Goal: Task Accomplishment & Management: Manage account settings

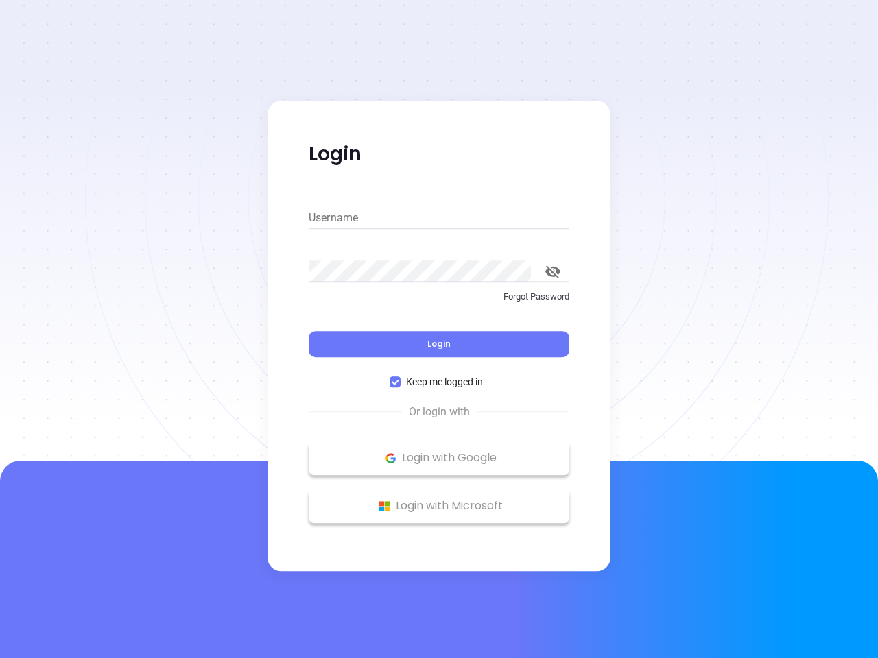
click at [439, 329] on div "Login" at bounding box center [439, 336] width 261 height 43
click at [439, 218] on input "Username" at bounding box center [439, 218] width 261 height 22
click at [553, 272] on icon "toggle password visibility" at bounding box center [552, 271] width 15 height 13
click at [439, 344] on span "Login" at bounding box center [438, 344] width 23 height 12
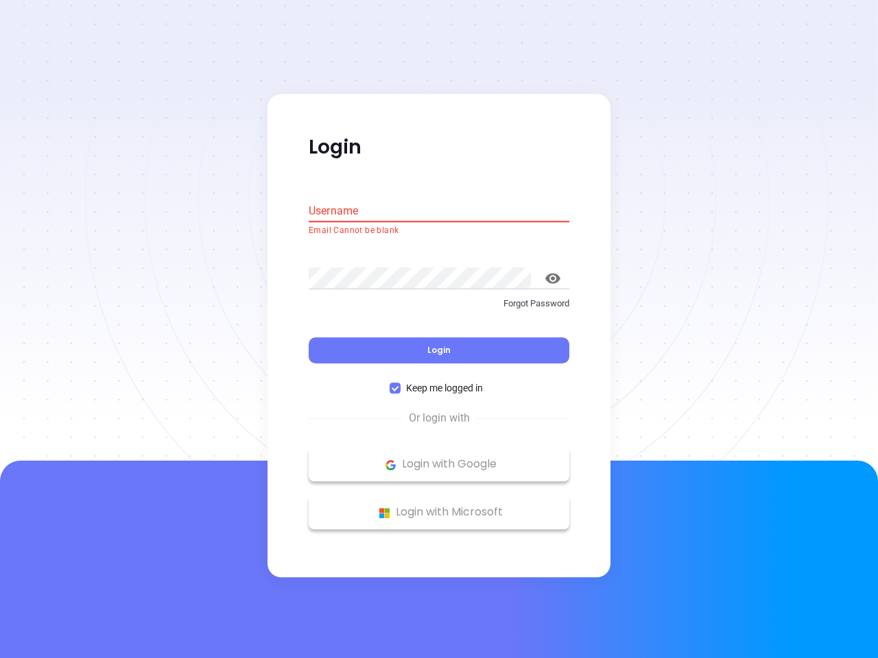
click at [439, 382] on span "Keep me logged in" at bounding box center [445, 388] width 88 height 15
click at [401, 383] on input "Keep me logged in" at bounding box center [395, 388] width 11 height 11
checkbox input "false"
click at [439, 458] on p "Login with Google" at bounding box center [438, 465] width 247 height 21
click at [439, 506] on p "Login with Microsoft" at bounding box center [438, 513] width 247 height 21
